Goal: Navigation & Orientation: Find specific page/section

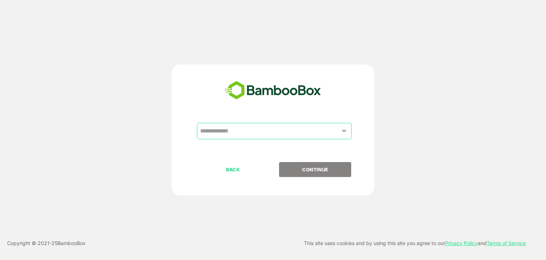
click at [265, 127] on input "text" at bounding box center [275, 131] width 152 height 14
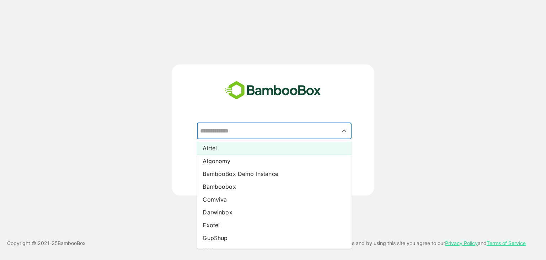
click at [250, 147] on li "Airtel" at bounding box center [274, 148] width 155 height 13
type input "******"
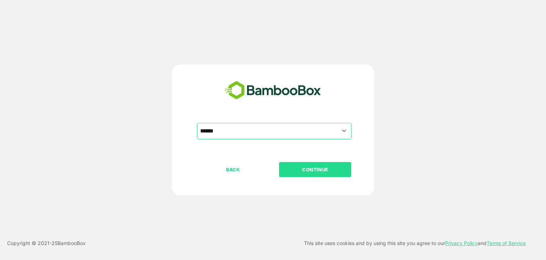
click at [315, 167] on p "CONTINUE" at bounding box center [315, 169] width 71 height 8
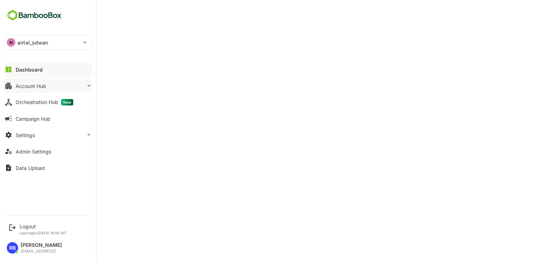
click at [20, 83] on div "Account Hub" at bounding box center [31, 86] width 31 height 6
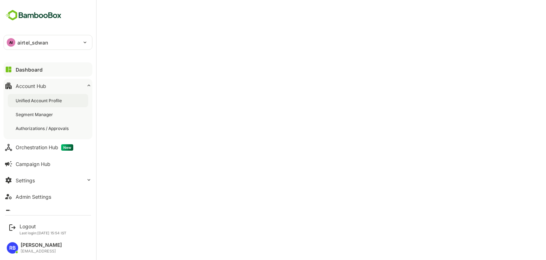
click at [28, 96] on div "Unified Account Profile" at bounding box center [48, 100] width 80 height 13
click at [21, 72] on div "Dashboard" at bounding box center [29, 70] width 26 height 6
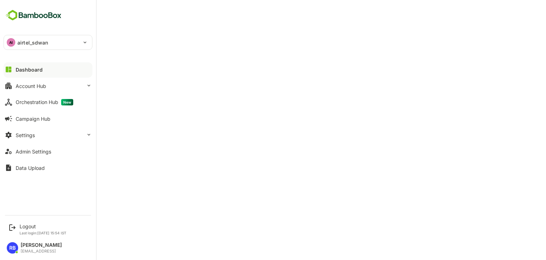
click at [40, 71] on div "Dashboard" at bounding box center [29, 70] width 27 height 6
